Goal: Transaction & Acquisition: Obtain resource

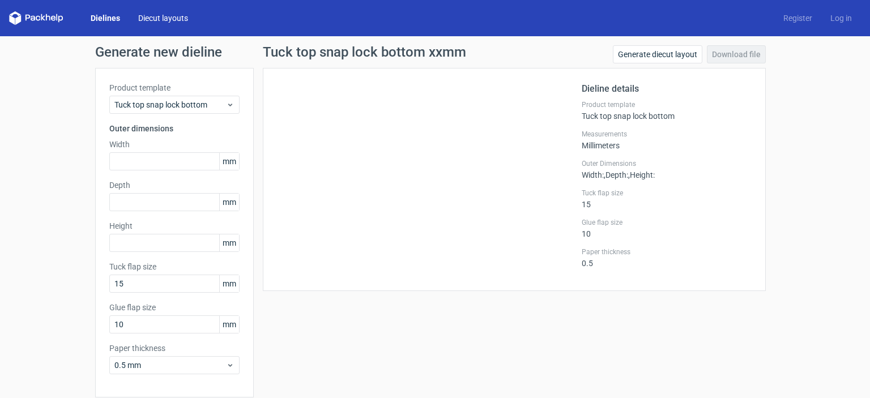
click at [169, 20] on link "Diecut layouts" at bounding box center [163, 17] width 68 height 11
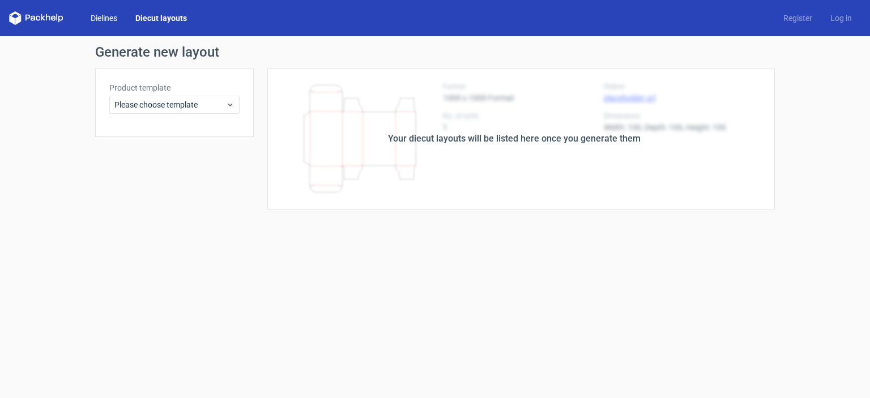
click at [114, 20] on link "Dielines" at bounding box center [104, 17] width 45 height 11
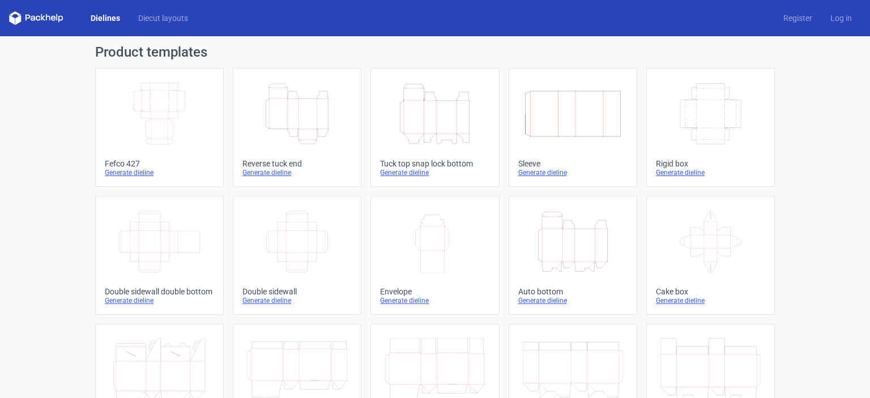
click at [424, 126] on icon "Height Depth Width" at bounding box center [435, 113] width 100 height 63
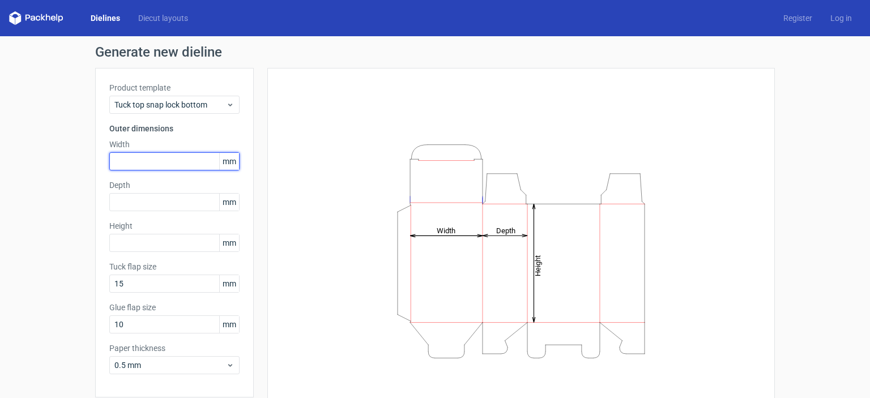
click at [122, 161] on input "text" at bounding box center [174, 161] width 130 height 18
type input "300"
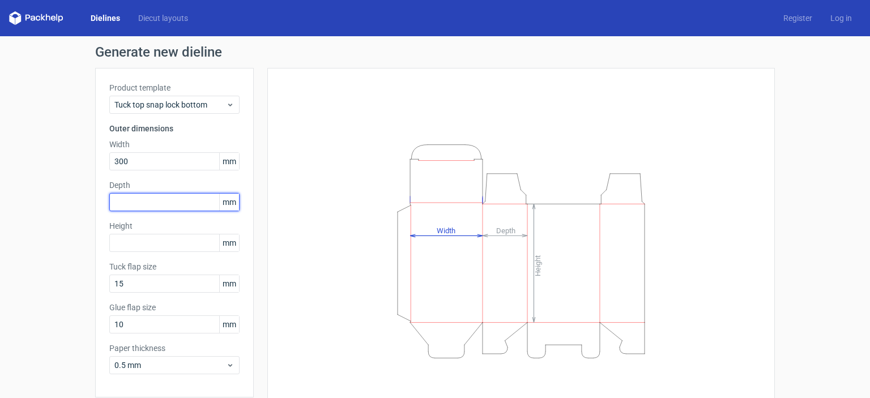
click at [138, 201] on input "text" at bounding box center [174, 202] width 130 height 18
type input "175"
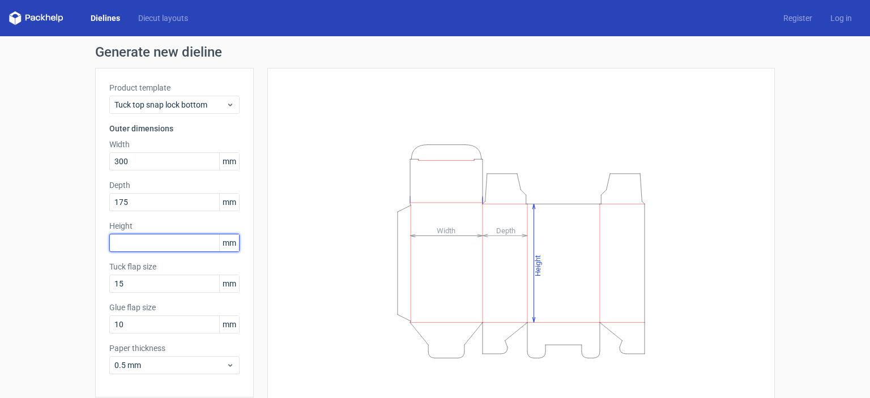
click at [135, 242] on input "text" at bounding box center [174, 243] width 130 height 18
type input "80"
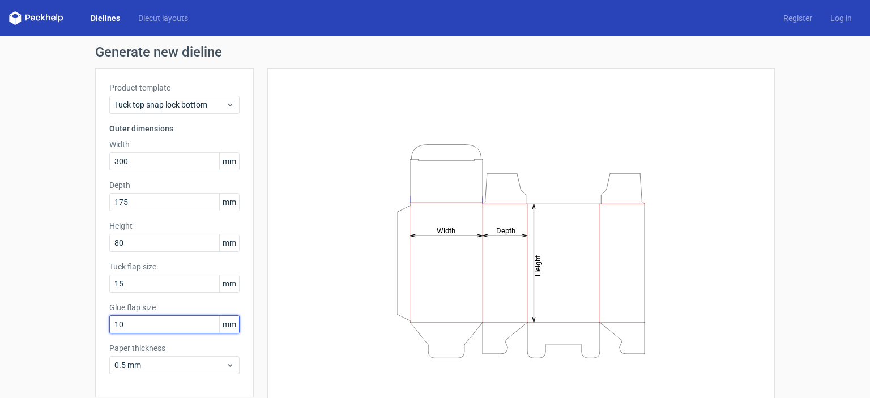
drag, startPoint x: 138, startPoint y: 326, endPoint x: 79, endPoint y: 330, distance: 59.6
click at [79, 330] on div "Generate new dieline Product template Tuck top snap lock bottom Outer dimension…" at bounding box center [435, 239] width 870 height 407
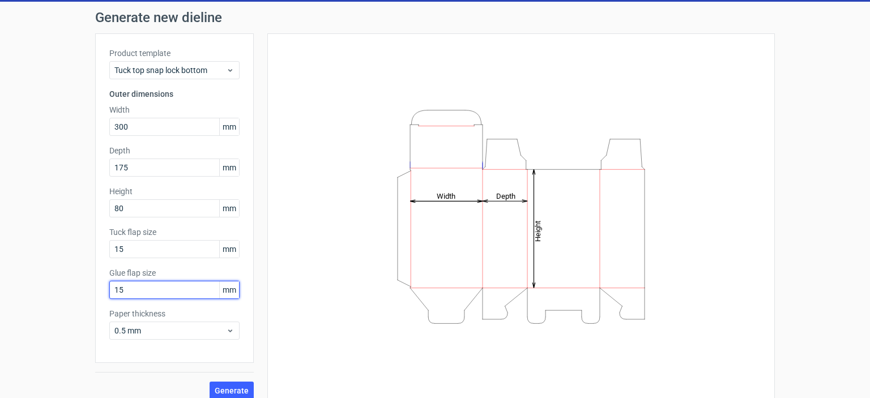
scroll to position [36, 0]
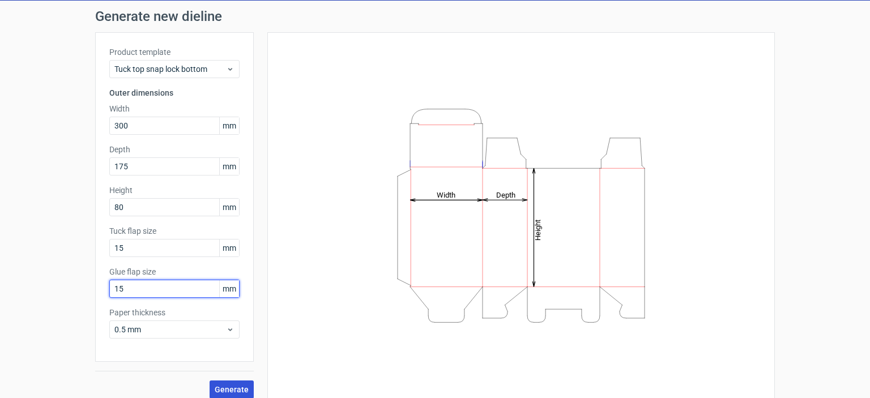
type input "15"
click at [222, 389] on span "Generate" at bounding box center [232, 390] width 34 height 8
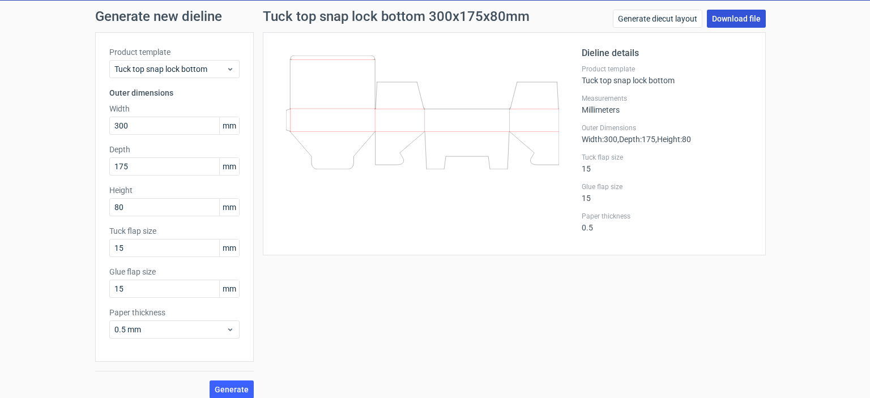
click at [718, 16] on link "Download file" at bounding box center [736, 19] width 59 height 18
